Goal: Check status: Check status

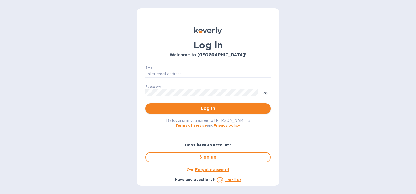
type input "[PERSON_NAME][EMAIL_ADDRESS][PERSON_NAME][DOMAIN_NAME]"
click at [203, 110] on span "Log in" at bounding box center [207, 108] width 117 height 6
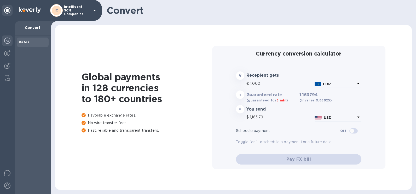
type input "1,163.79"
click at [5, 53] on img at bounding box center [7, 53] width 6 height 6
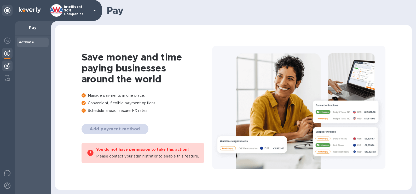
click at [8, 66] on img at bounding box center [7, 66] width 6 height 6
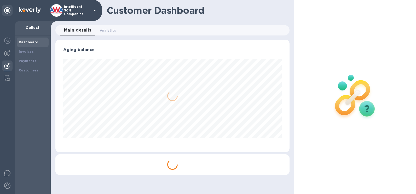
scroll to position [113, 234]
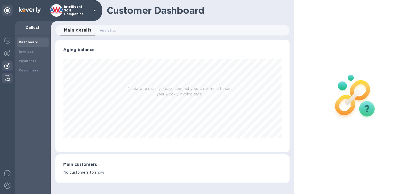
click at [5, 74] on div at bounding box center [7, 78] width 9 height 10
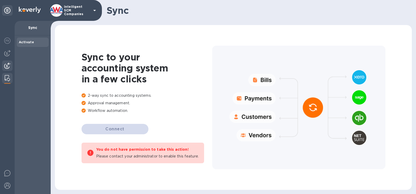
click at [7, 66] on img at bounding box center [7, 66] width 6 height 6
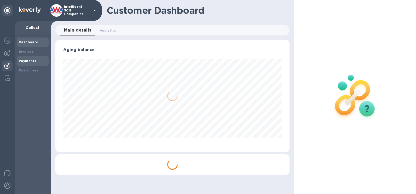
scroll to position [113, 234]
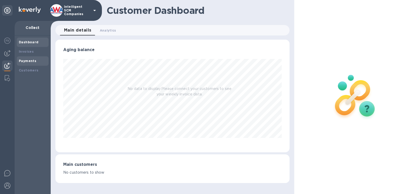
click at [34, 58] on div "Payments" at bounding box center [33, 60] width 28 height 5
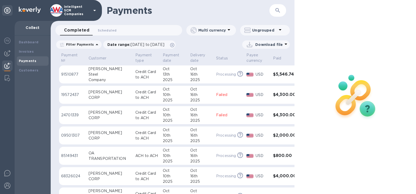
click at [278, 14] on button "button" at bounding box center [277, 10] width 13 height 13
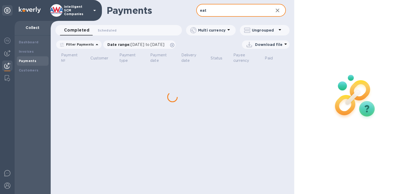
type input "eat"
